Goal: Navigation & Orientation: Find specific page/section

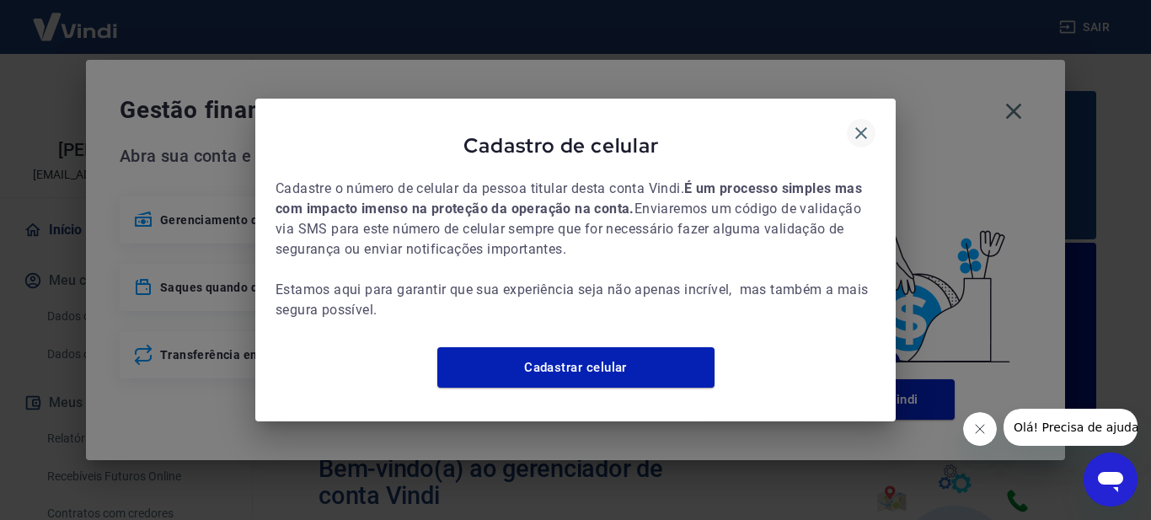
click at [871, 126] on icon "button" at bounding box center [861, 133] width 20 height 20
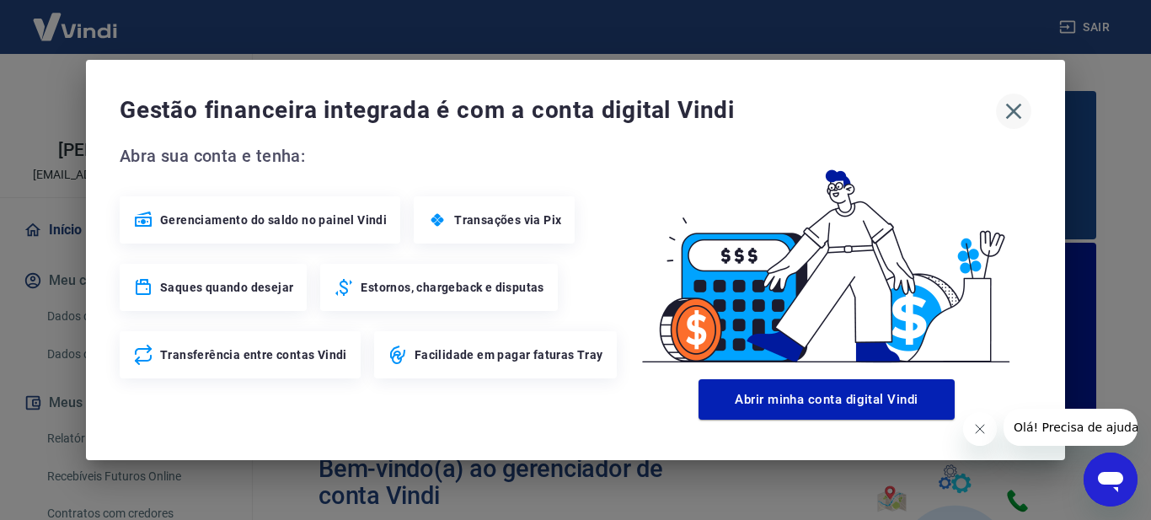
click at [1014, 102] on icon "button" at bounding box center [1013, 111] width 27 height 27
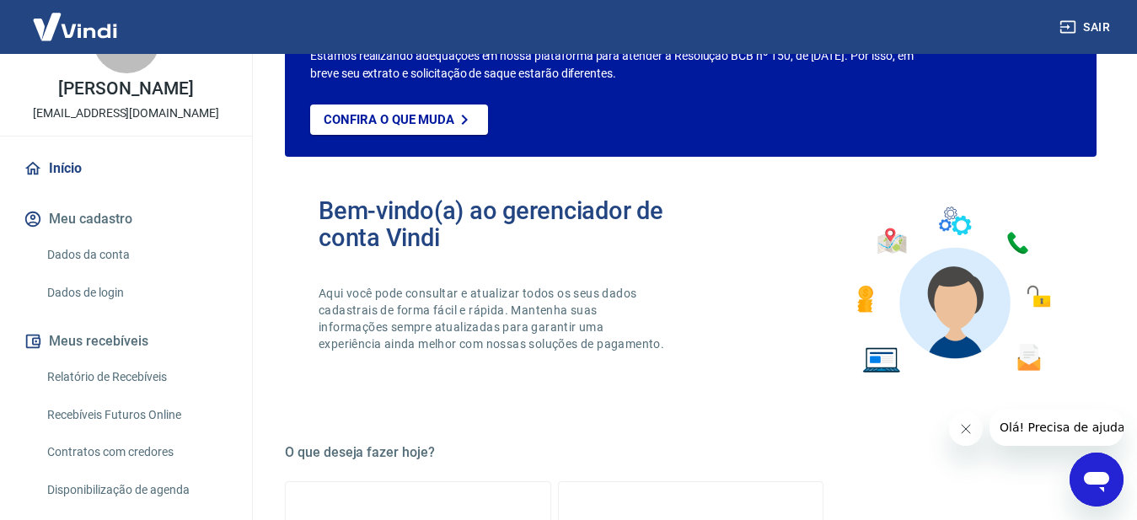
scroll to position [86, 0]
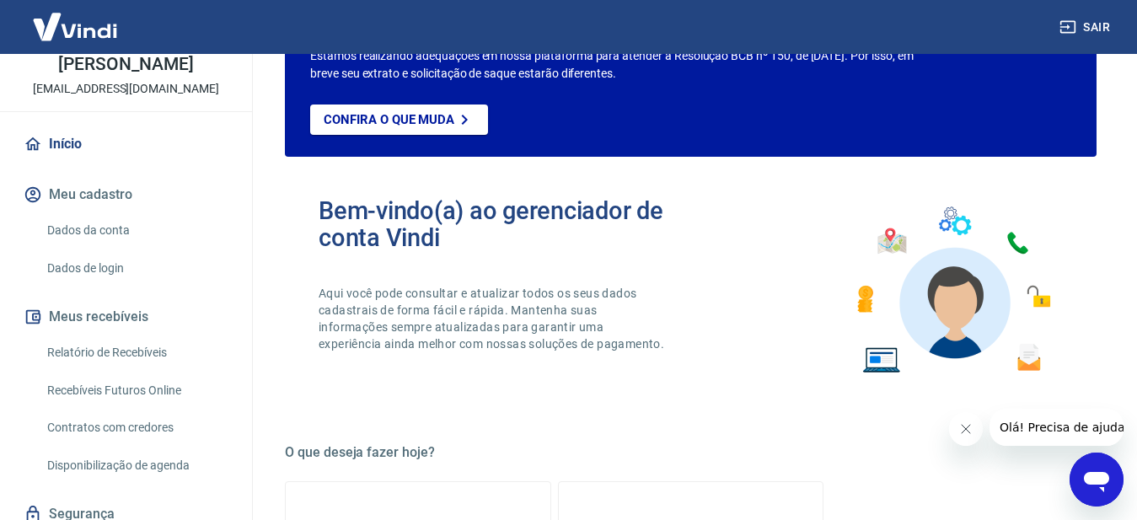
click at [97, 145] on link "Início" at bounding box center [126, 144] width 212 height 37
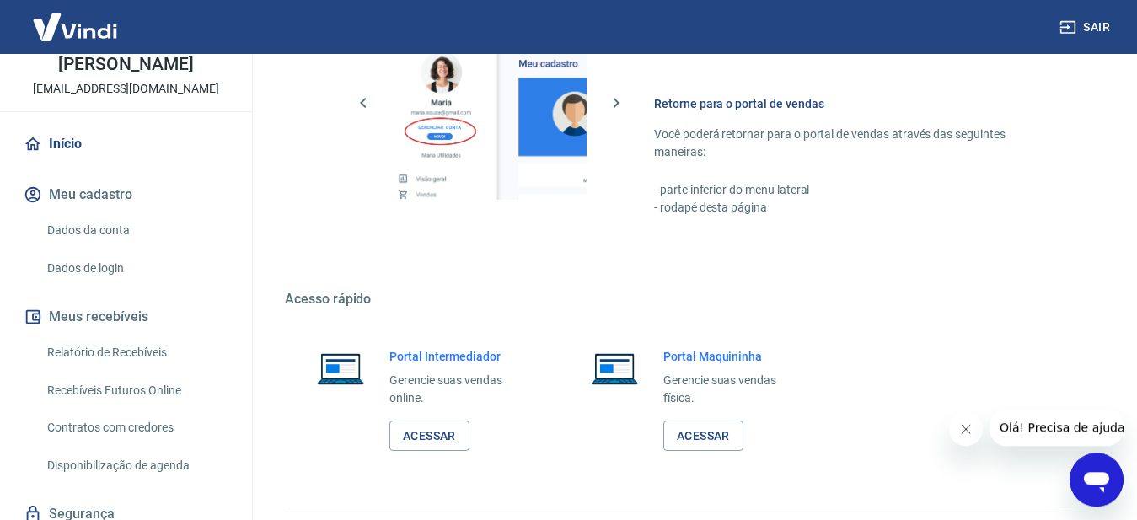
scroll to position [1189, 0]
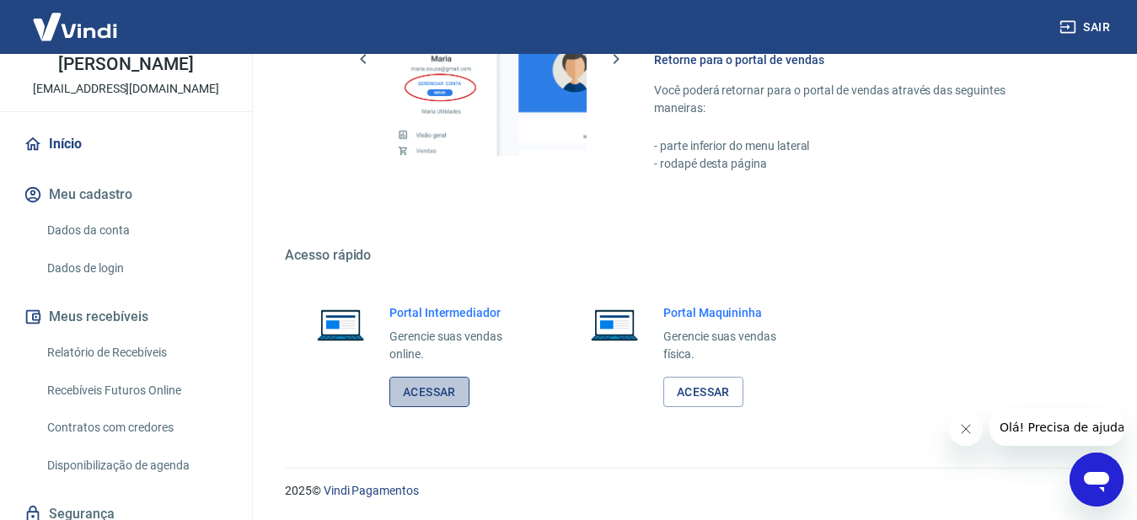
click at [446, 390] on link "Acessar" at bounding box center [429, 392] width 80 height 31
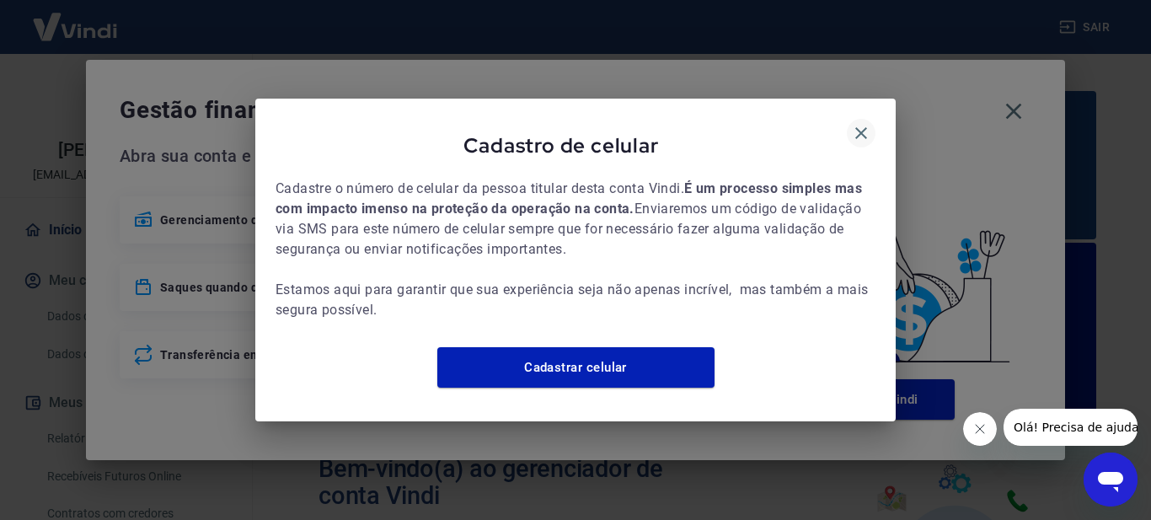
click at [858, 127] on icon "button" at bounding box center [861, 133] width 12 height 12
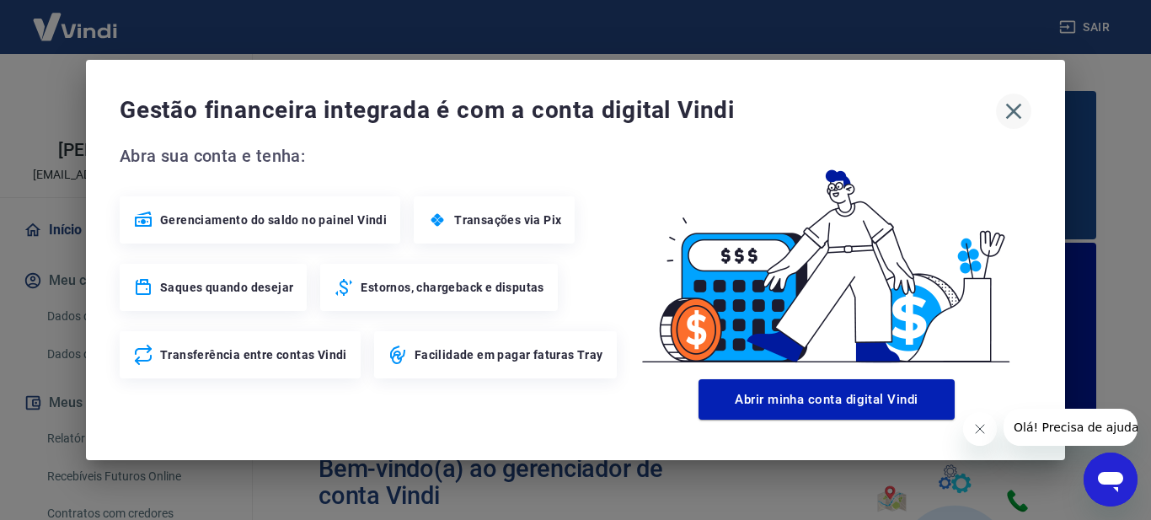
click at [1004, 109] on icon "button" at bounding box center [1013, 111] width 27 height 27
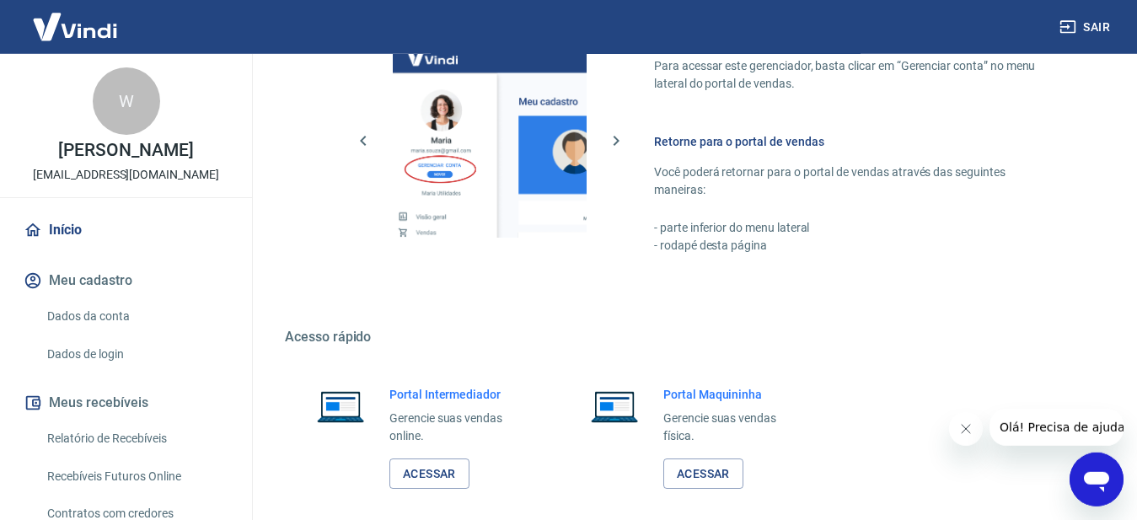
scroll to position [1189, 0]
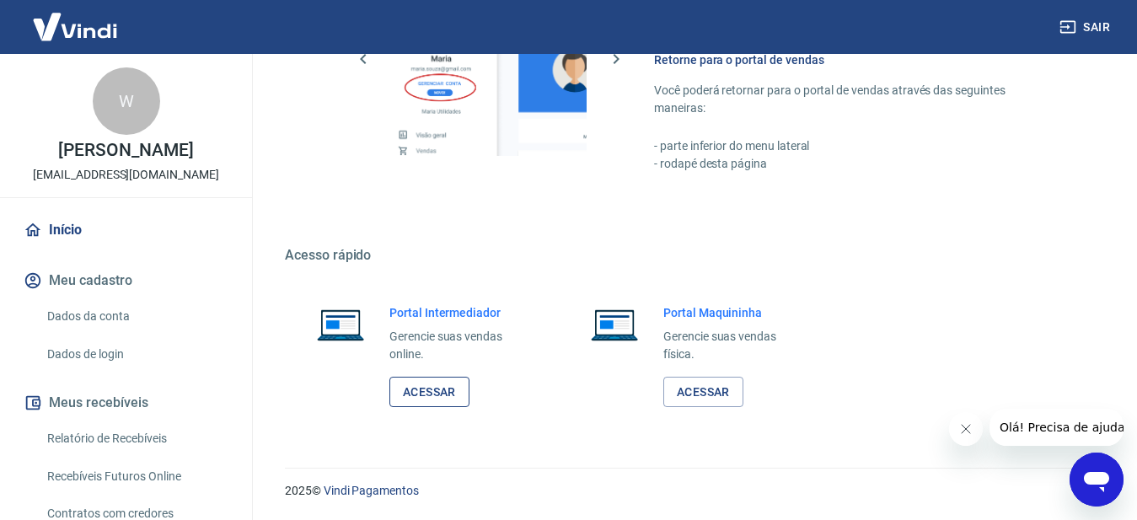
click at [431, 389] on link "Acessar" at bounding box center [429, 392] width 80 height 31
click at [563, 422] on div "Portal Maquininha Gerencie suas vendas física. Acessar" at bounding box center [691, 356] width 264 height 144
